Goal: Information Seeking & Learning: Learn about a topic

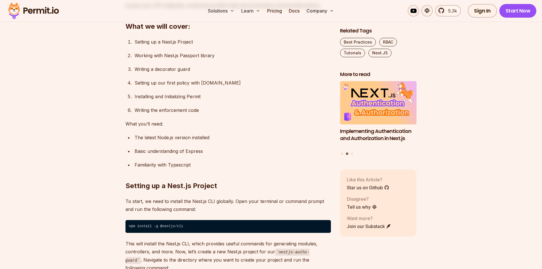
scroll to position [406, 0]
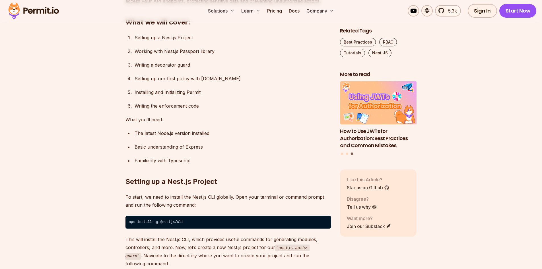
click at [203, 79] on div "Setting up our first policy with Permit.io" at bounding box center [232, 78] width 196 height 8
drag, startPoint x: 541, startPoint y: 32, endPoint x: 540, endPoint y: 53, distance: 20.8
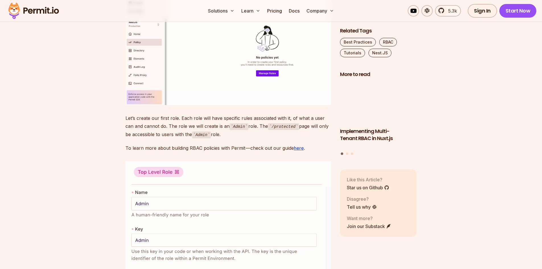
scroll to position [1926, 0]
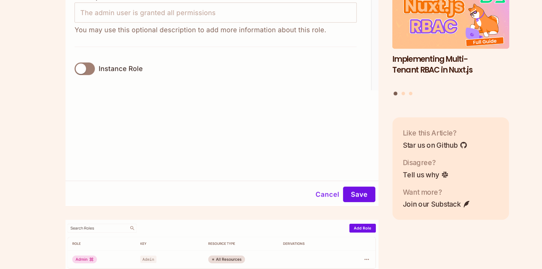
scroll to position [2098, 0]
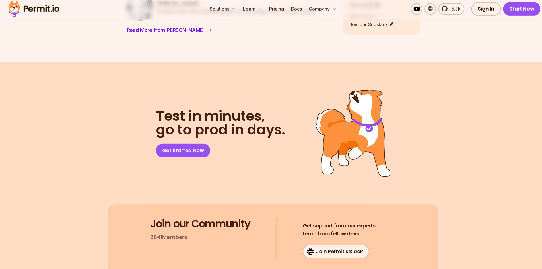
scroll to position [5046, 0]
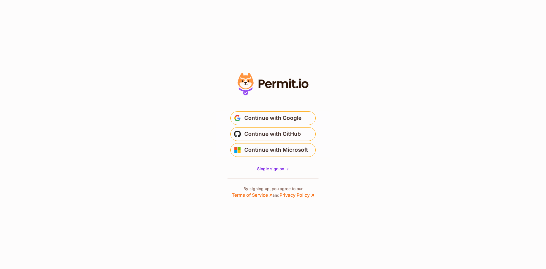
click at [286, 84] on icon at bounding box center [273, 84] width 78 height 27
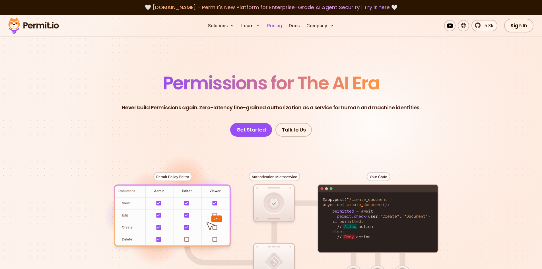
click at [273, 25] on link "Pricing" at bounding box center [274, 25] width 19 height 11
